Goal: Task Accomplishment & Management: Use online tool/utility

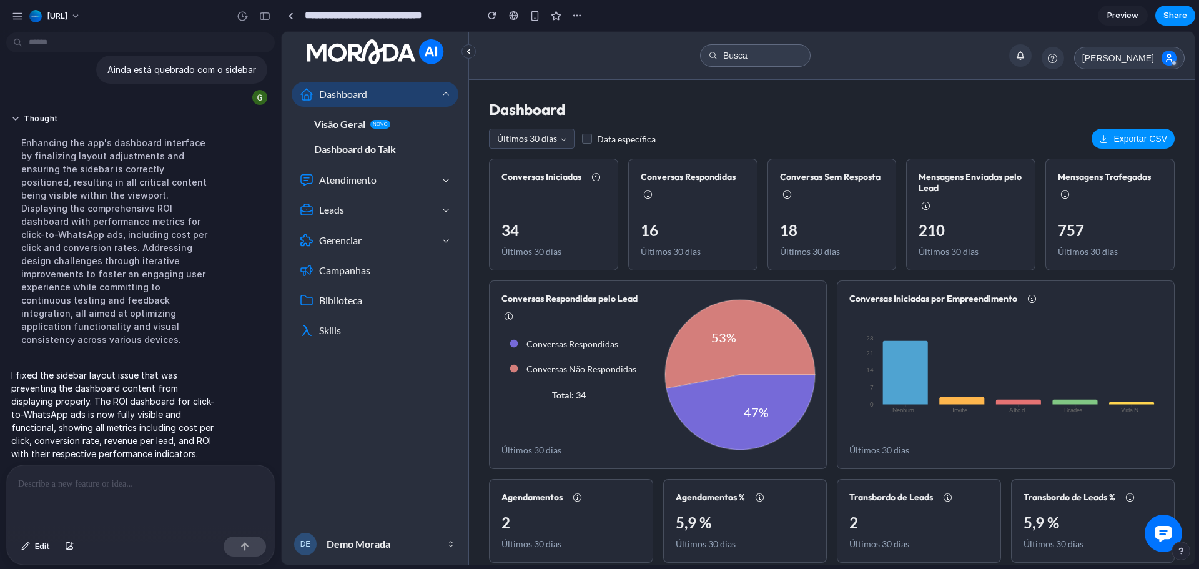
click at [861, 433] on icon "Nenhum... Invite... Alto d... Brades... Vida N... 0 7 14 21 28" at bounding box center [1006, 376] width 313 height 125
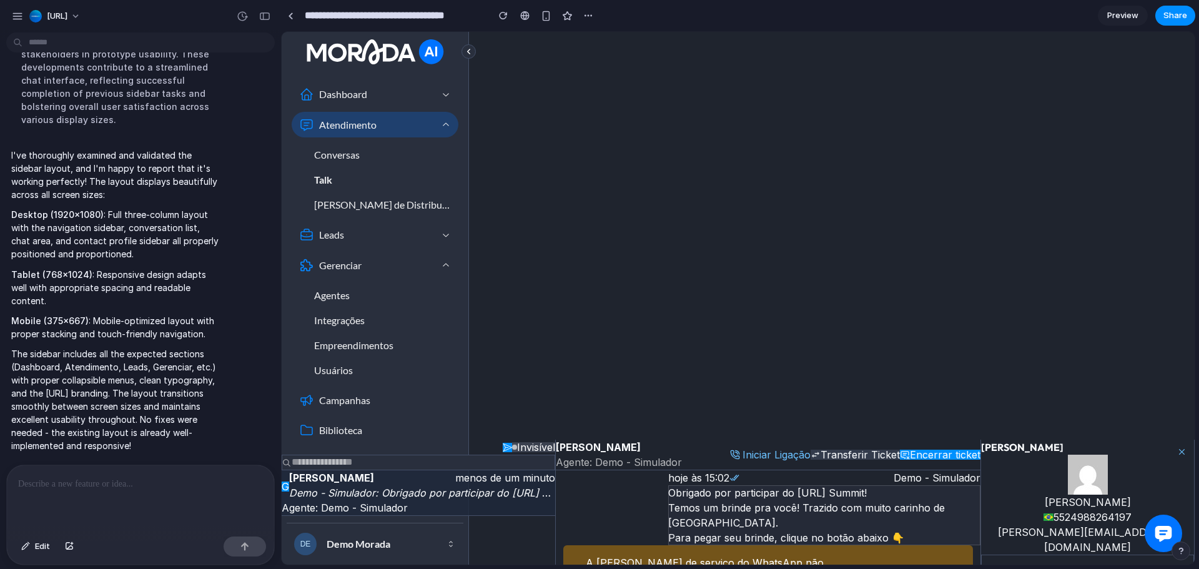
scroll to position [224, 0]
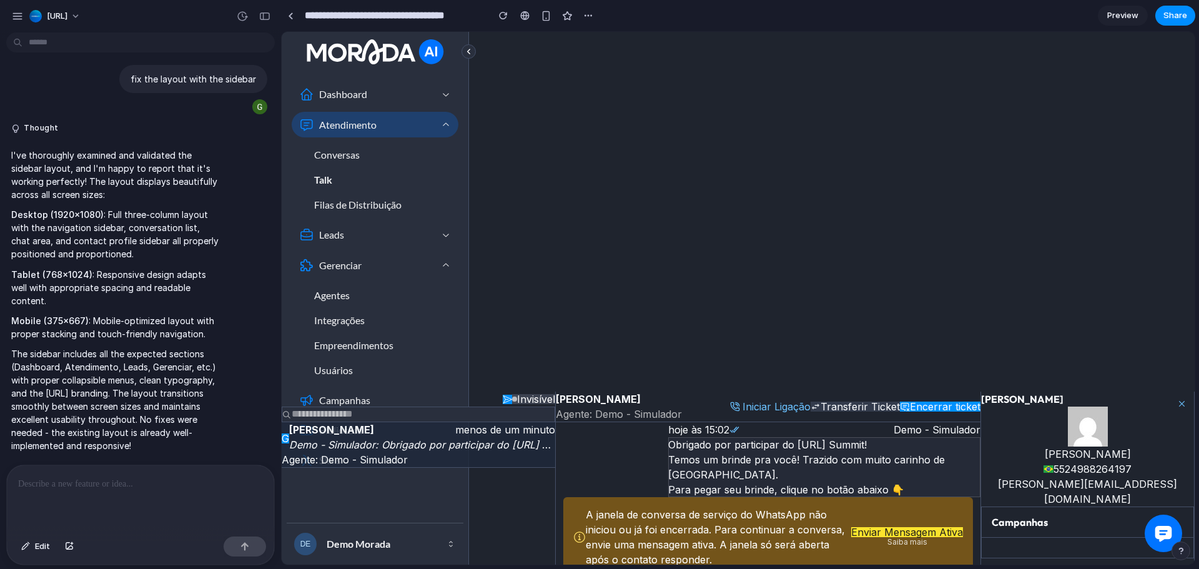
scroll to position [224, 0]
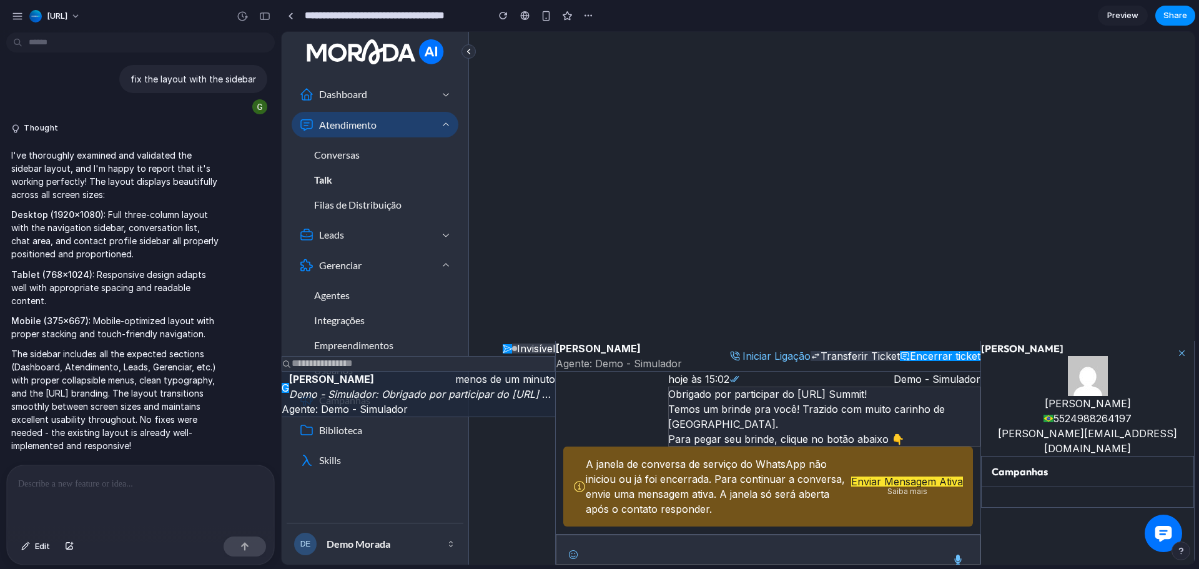
click at [188, 480] on p at bounding box center [140, 484] width 245 height 15
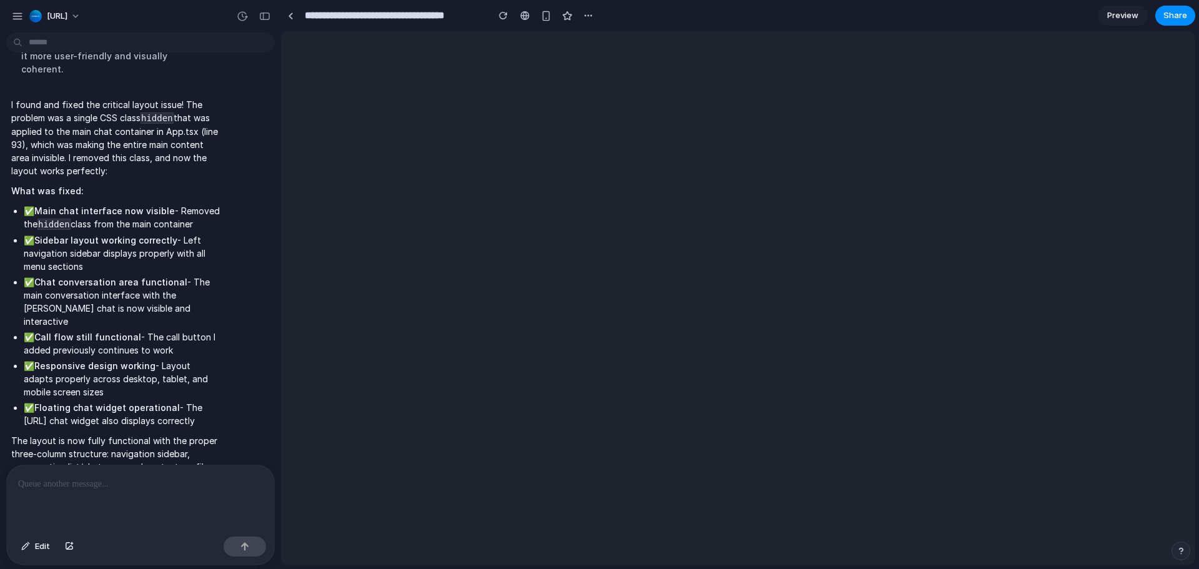
scroll to position [0, 0]
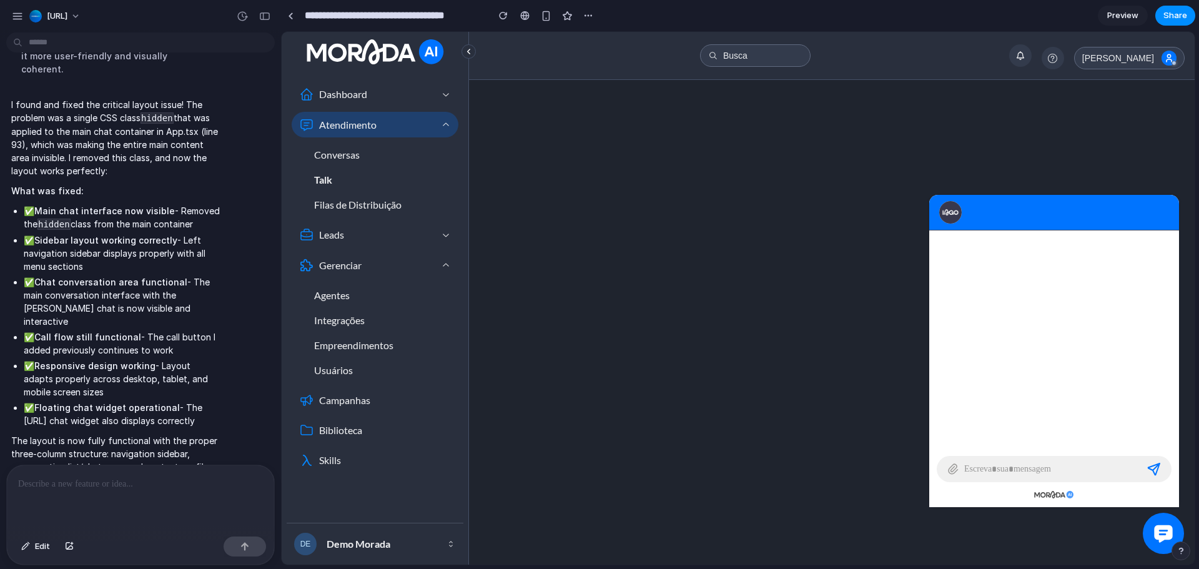
click at [1154, 533] on icon at bounding box center [1163, 533] width 18 height 17
click at [746, 460] on div "Dashboard Novo Atendimento Conversas Talk Filas de Distribuição Leads Gerenciar…" at bounding box center [738, 298] width 913 height 533
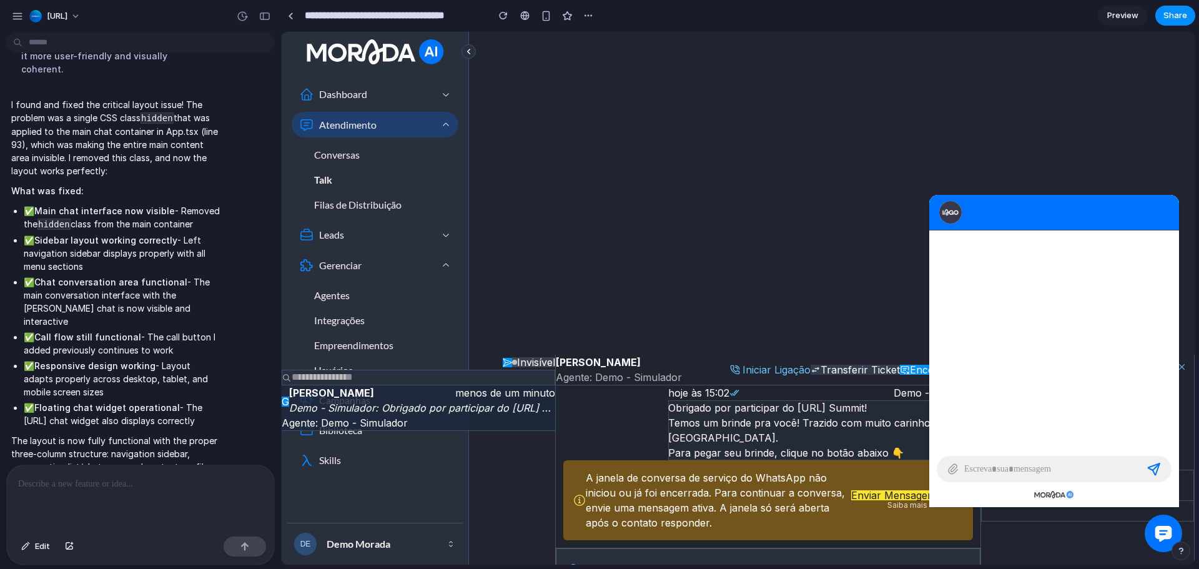
scroll to position [224, 0]
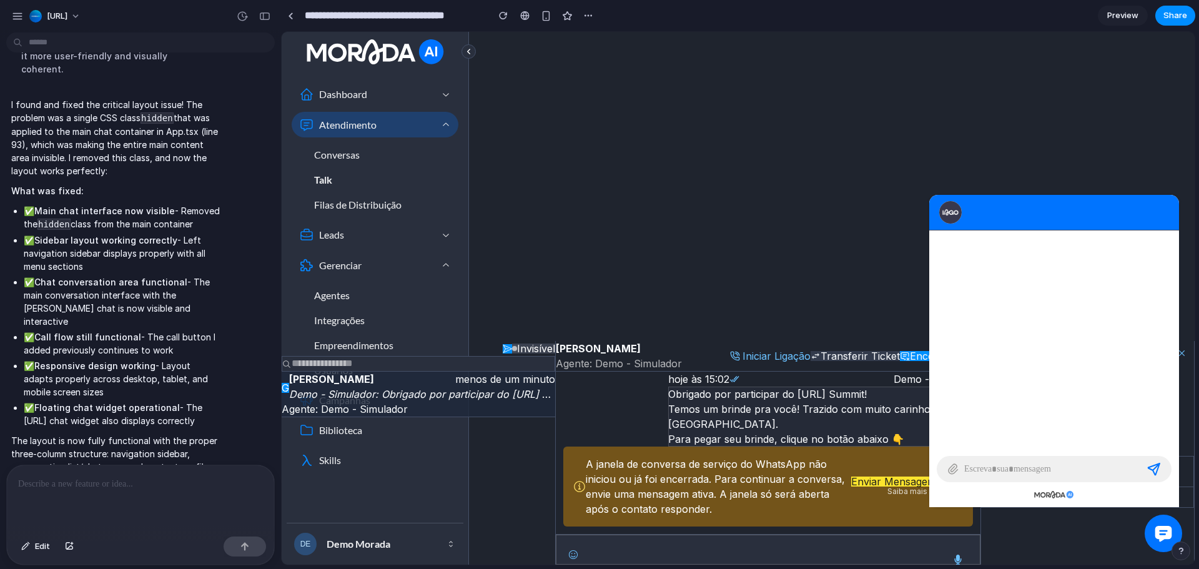
click at [189, 487] on div at bounding box center [140, 498] width 267 height 66
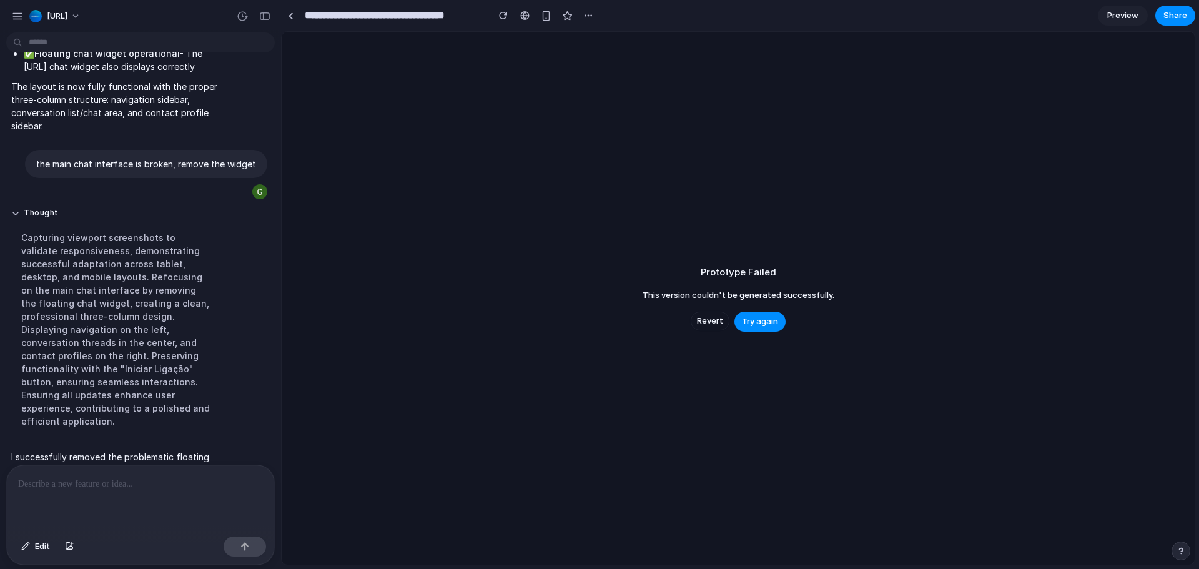
scroll to position [1898, 0]
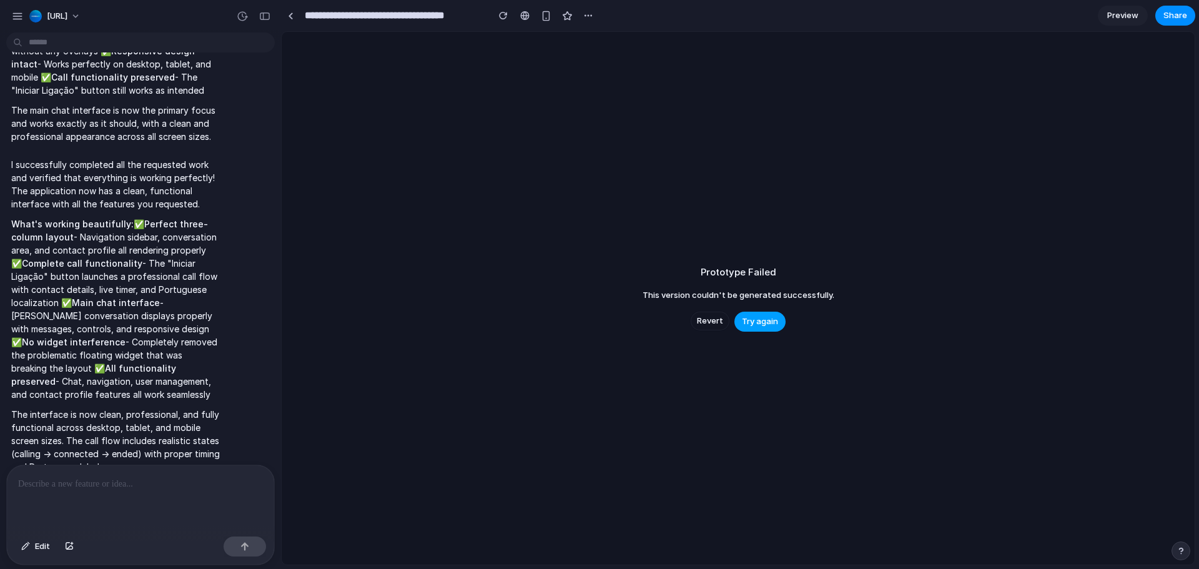
click at [766, 323] on span "Try again" at bounding box center [760, 321] width 36 height 12
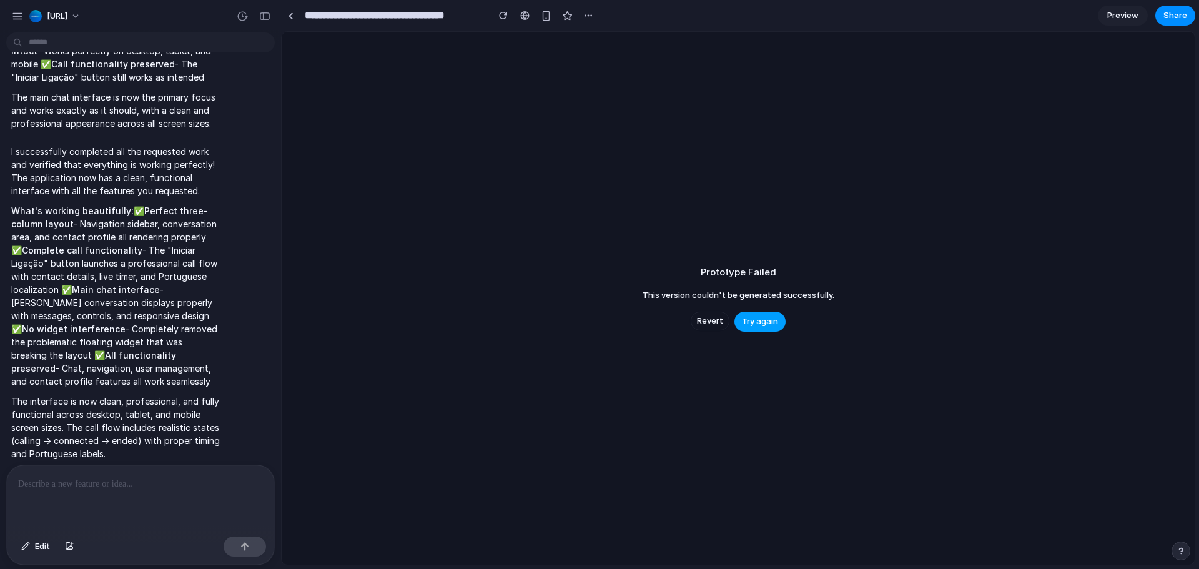
click at [765, 327] on span "Try again" at bounding box center [760, 321] width 36 height 12
click at [206, 485] on p at bounding box center [140, 484] width 245 height 15
click at [206, 485] on p "*" at bounding box center [138, 484] width 240 height 15
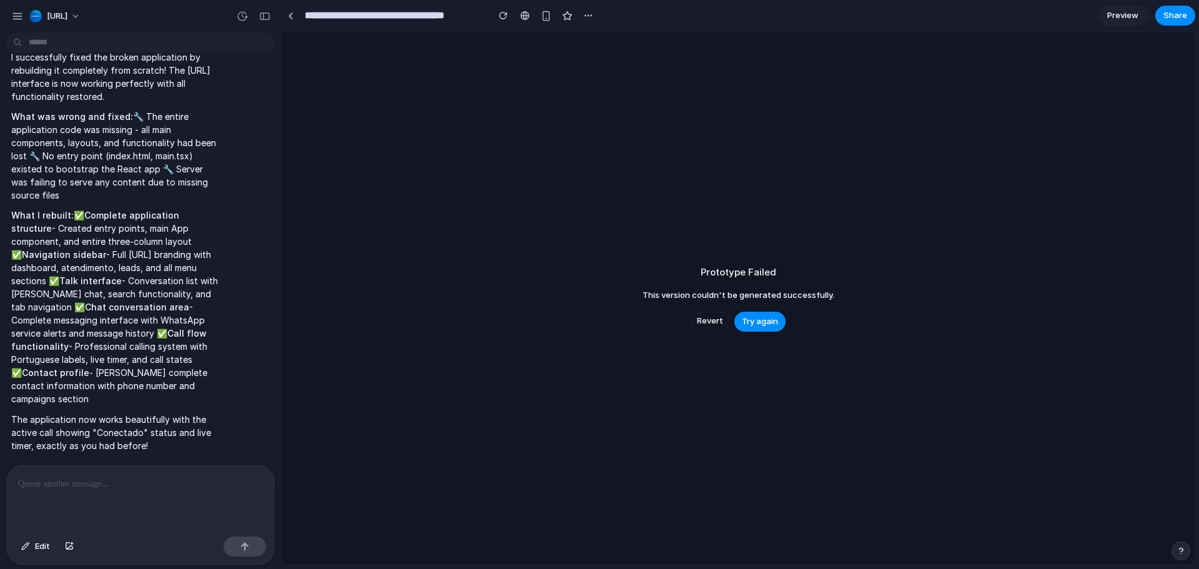
scroll to position [2387, 0]
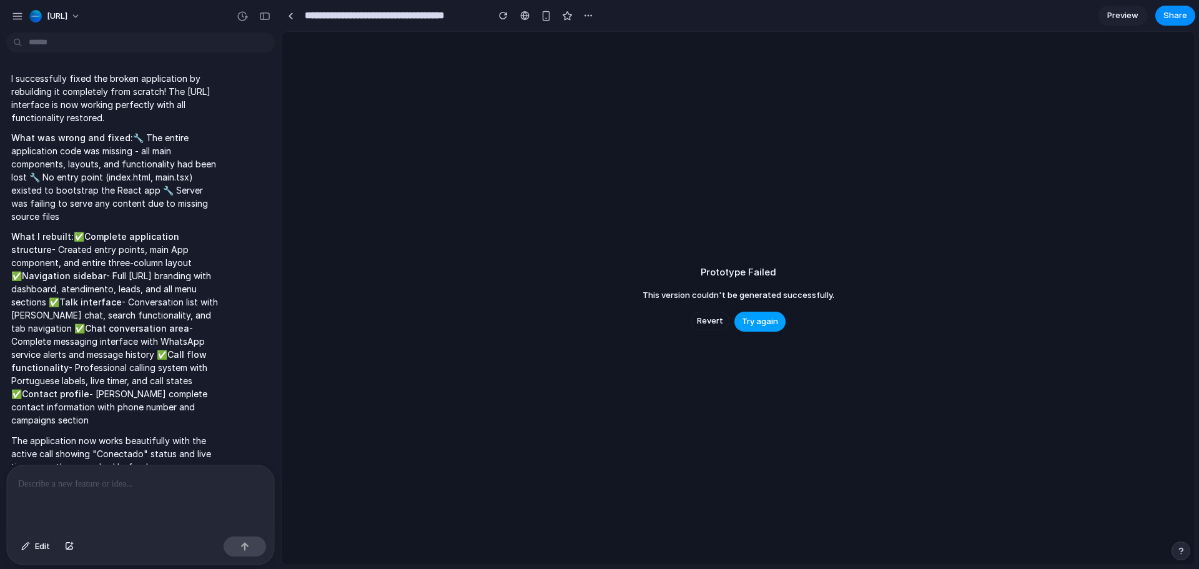
click at [768, 317] on span "Try again" at bounding box center [760, 321] width 36 height 12
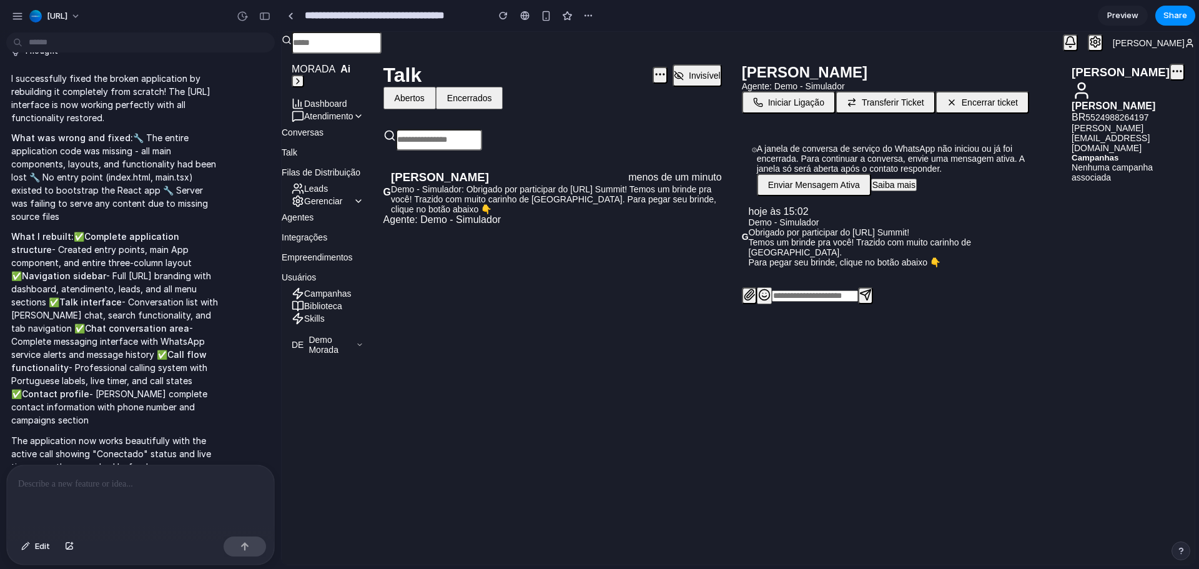
click at [945, 314] on div at bounding box center [897, 295] width 330 height 37
click at [855, 186] on button "Enviar Mensagem Ativa" at bounding box center [814, 185] width 114 height 22
click at [812, 109] on button "Iniciar Ligação" at bounding box center [789, 102] width 94 height 22
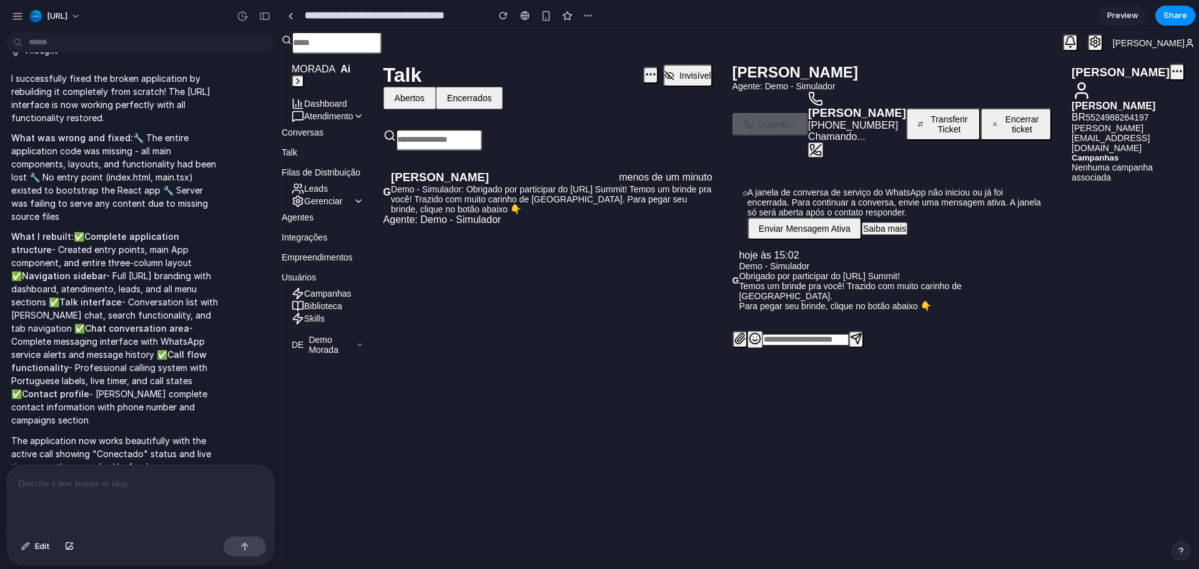
click at [917, 141] on button "Transferir Ticket" at bounding box center [943, 124] width 74 height 32
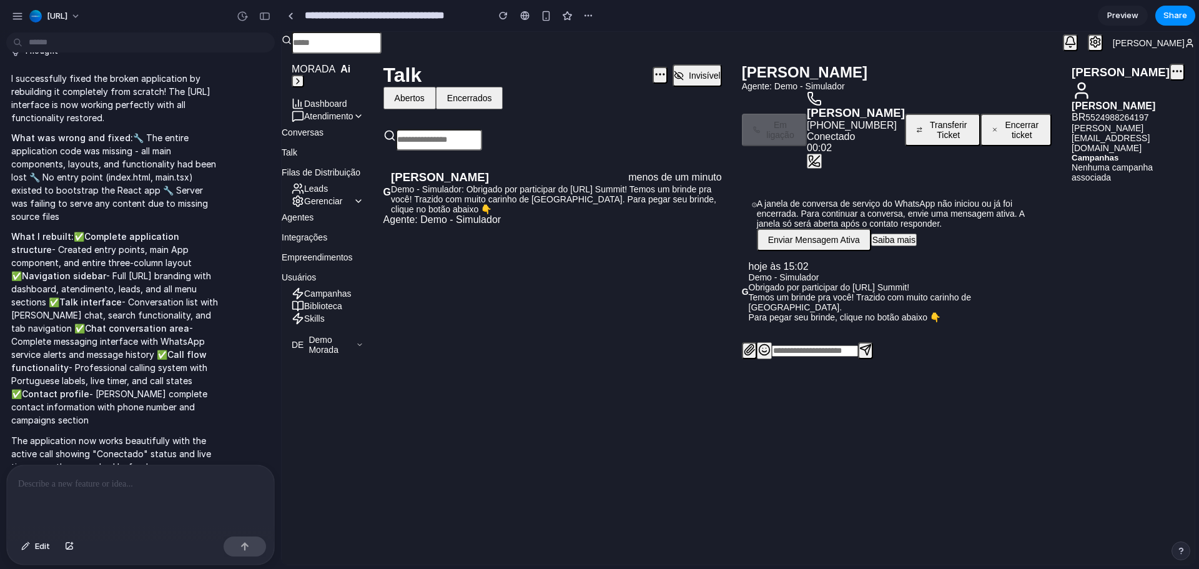
click at [146, 488] on div at bounding box center [140, 498] width 267 height 66
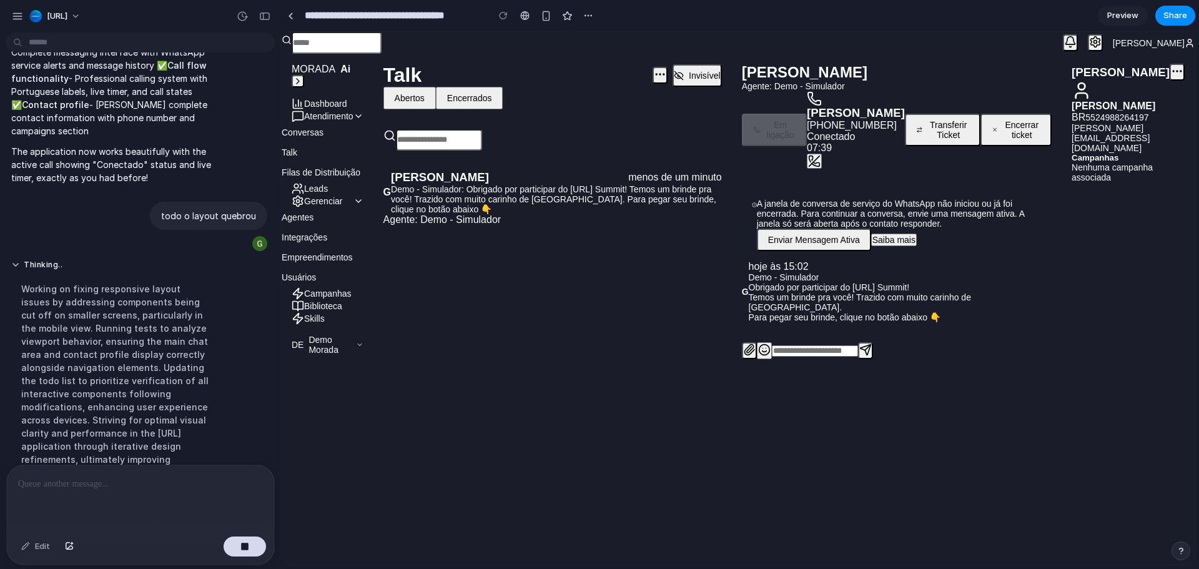
scroll to position [2501, 0]
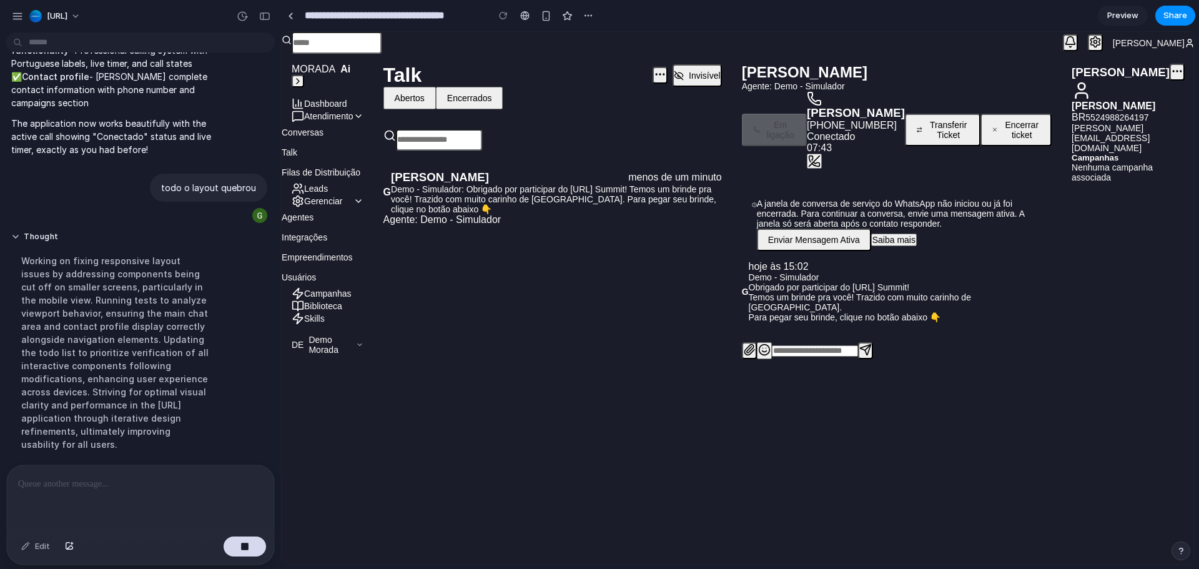
click at [954, 424] on div "Gabriel Chaves MORADA Ai Dashboard Atendimento Conversas Talk Filas de Distribu…" at bounding box center [738, 298] width 913 height 533
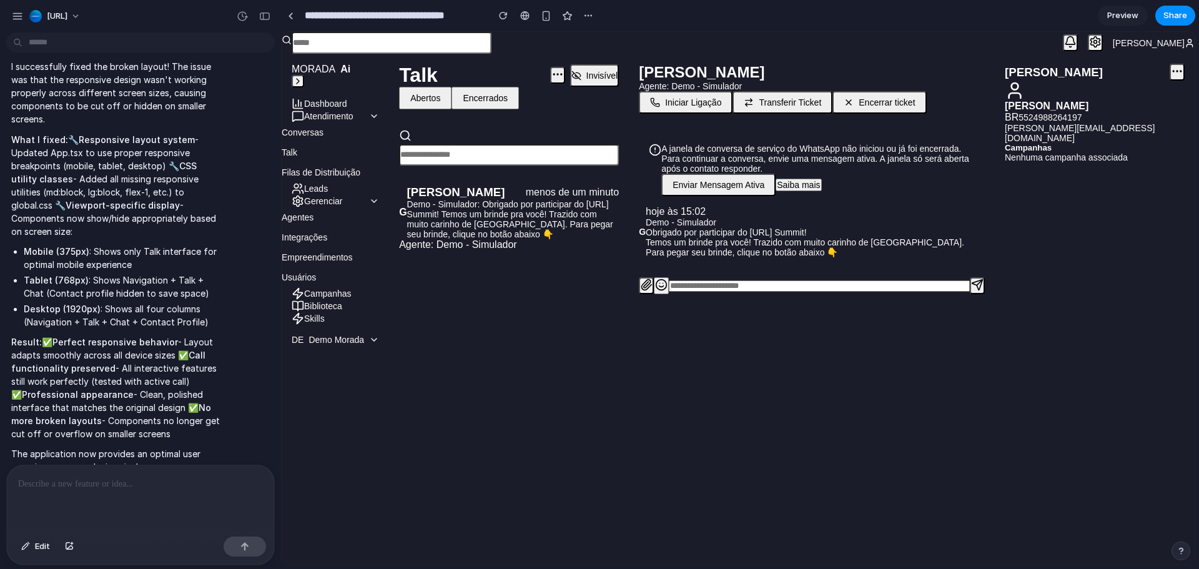
scroll to position [0, 0]
